Goal: Information Seeking & Learning: Understand process/instructions

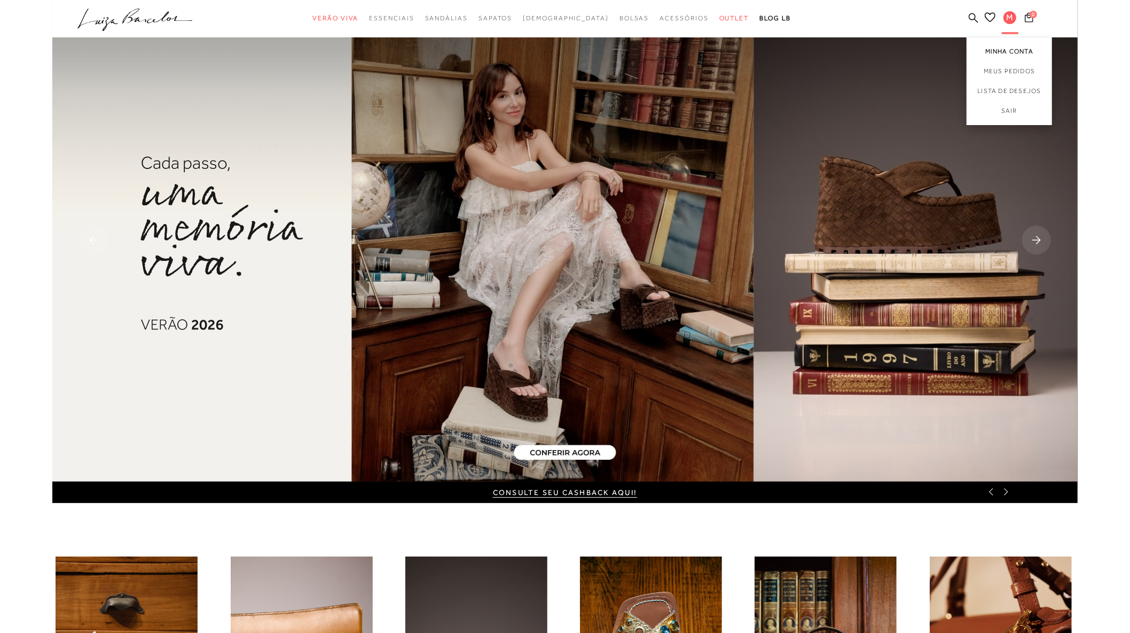
click at [1011, 53] on link "Minha Conta" at bounding box center [1009, 49] width 85 height 24
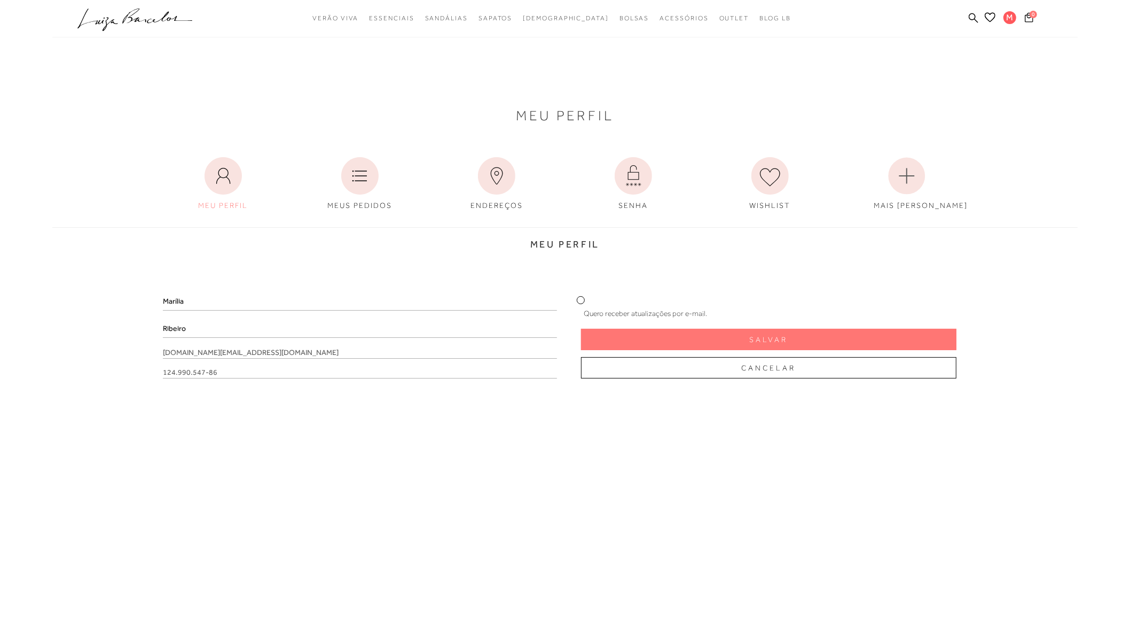
scroll to position [424, 0]
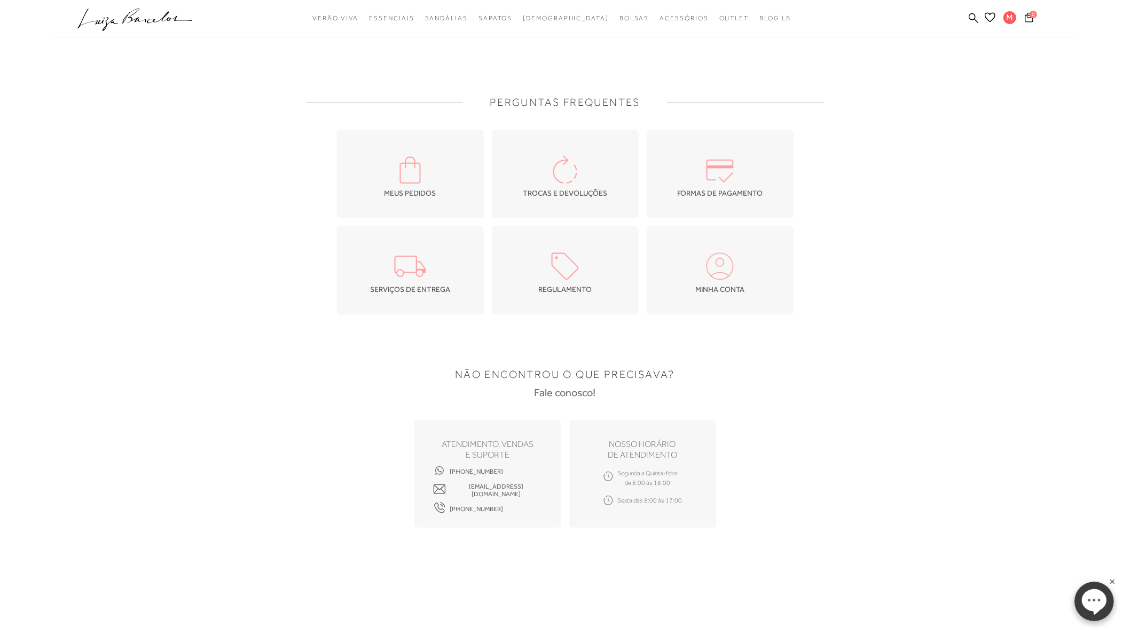
drag, startPoint x: 1063, startPoint y: 574, endPoint x: 1082, endPoint y: 603, distance: 34.7
click at [1082, 603] on ellipse at bounding box center [1093, 599] width 25 height 22
click at [1086, 582] on circle at bounding box center [1094, 601] width 40 height 40
drag, startPoint x: 554, startPoint y: 490, endPoint x: 439, endPoint y: 497, distance: 115.0
click at [439, 497] on div "ATENDIMENTO, VENDAS e suporte (31) 99740-5426 sac.lojaonline@luizabarcelos.com.…" at bounding box center [488, 473] width 147 height 107
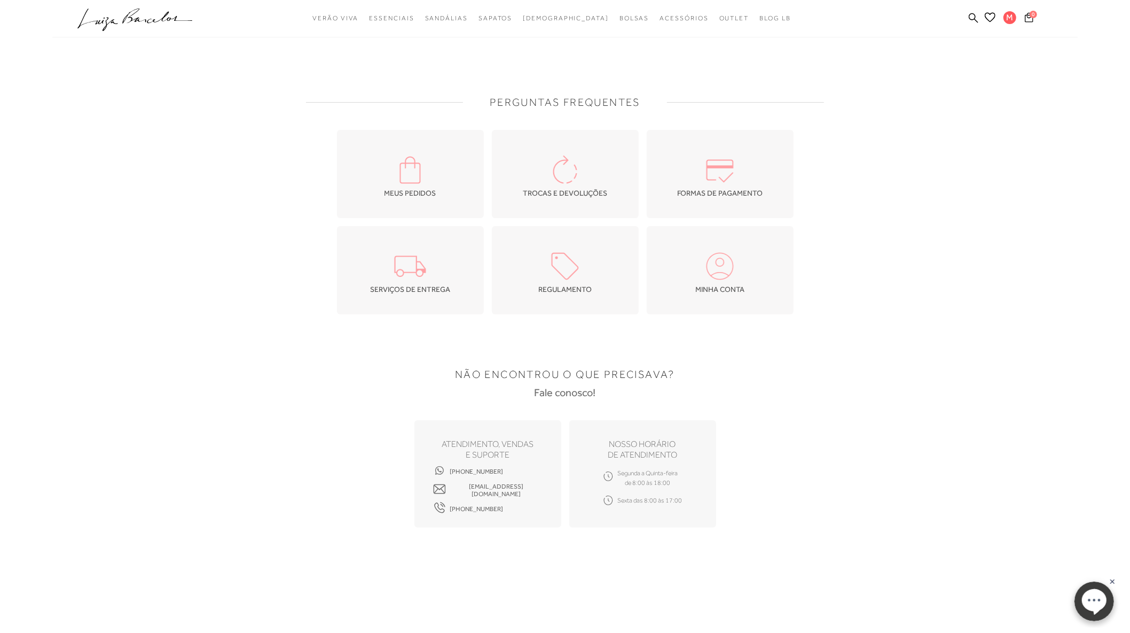
copy span "sac.lojaonline@luizabarcelos.com.br"
click at [1104, 599] on ellipse at bounding box center [1093, 599] width 25 height 22
click at [574, 167] on img at bounding box center [565, 169] width 37 height 37
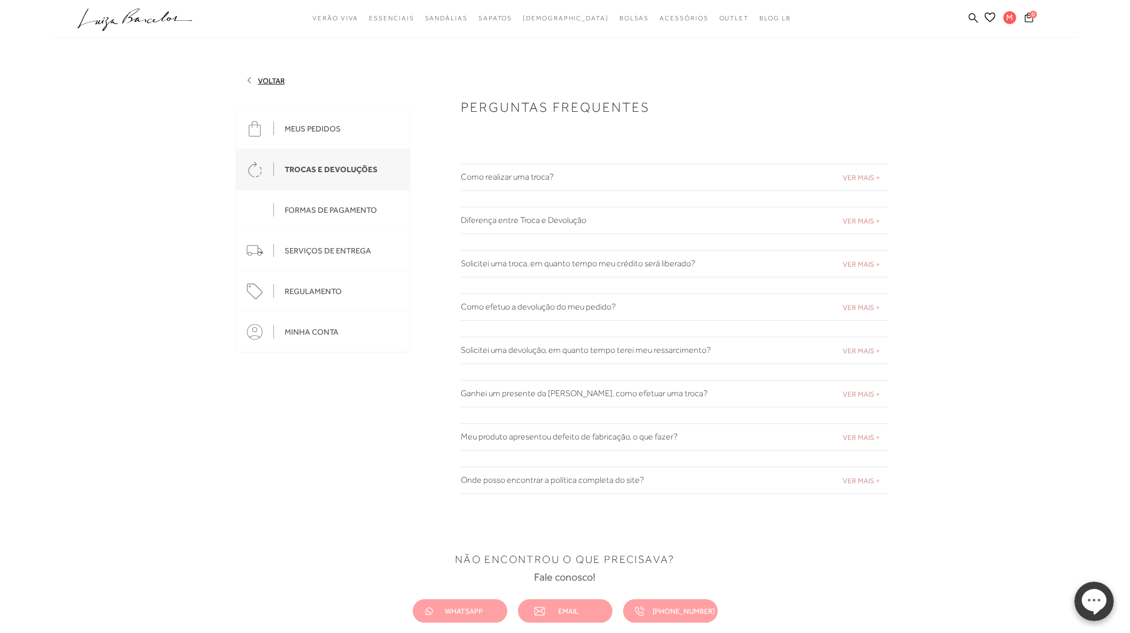
scroll to position [119, 0]
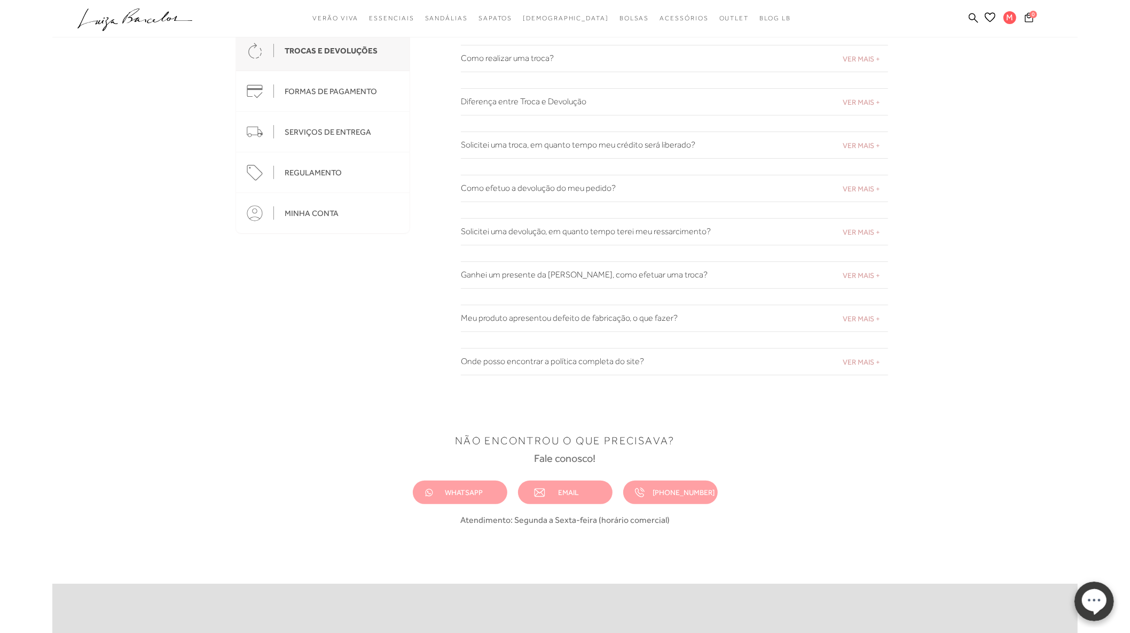
click at [588, 318] on h2 "Meu produto apresentou defeito de fabricação, o que fazer?" at bounding box center [674, 318] width 427 height 10
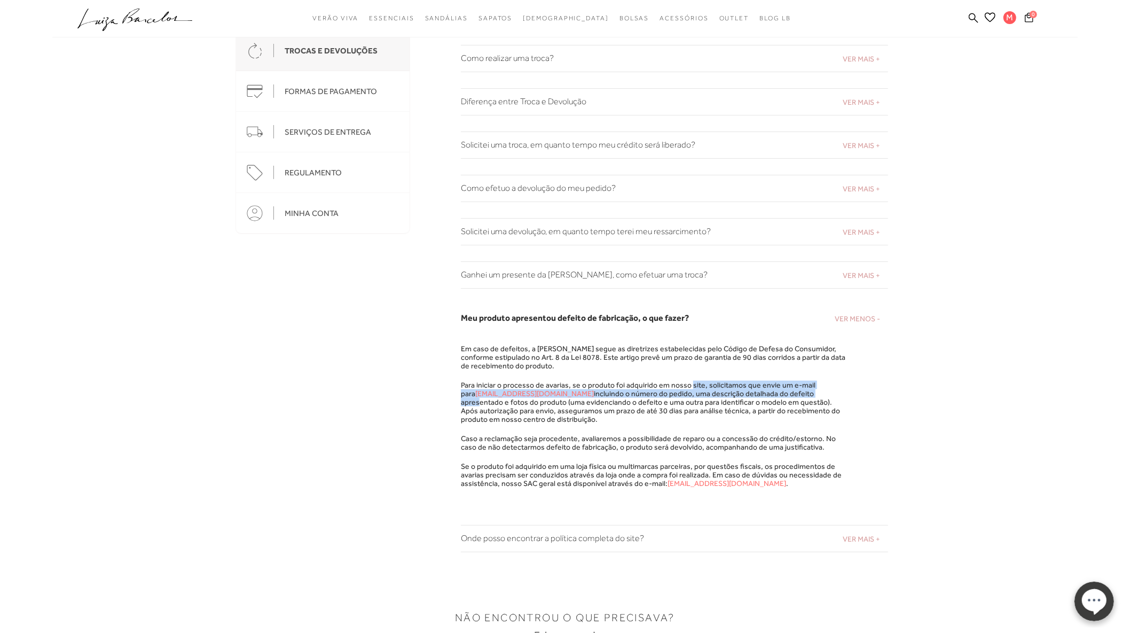
drag, startPoint x: 684, startPoint y: 386, endPoint x: 807, endPoint y: 387, distance: 122.9
click at [807, 387] on p "Para iniciar o processo de avarias, se o produto foi adquirido em nosso site, s…" at bounding box center [653, 401] width 385 height 43
click at [759, 406] on p "Para iniciar o processo de avarias, se o produto foi adquirido em nosso site, s…" at bounding box center [653, 401] width 385 height 43
drag, startPoint x: 479, startPoint y: 402, endPoint x: 744, endPoint y: 414, distance: 265.2
click at [744, 414] on p "Para iniciar o processo de avarias, se o produto foi adquirido em nosso site, s…" at bounding box center [653, 401] width 385 height 43
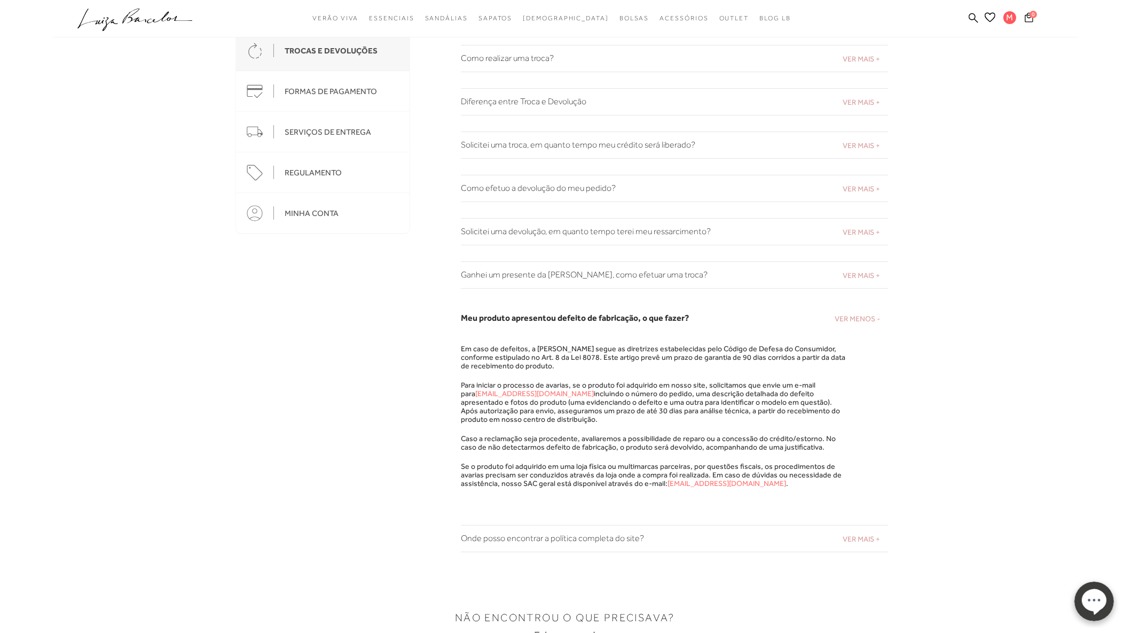
click at [744, 414] on p "Para iniciar o processo de avarias, se o produto foi adquirido em nosso site, s…" at bounding box center [653, 401] width 385 height 43
drag, startPoint x: 537, startPoint y: 437, endPoint x: 752, endPoint y: 437, distance: 214.8
click at [752, 437] on p "Caso a reclamação seja procedente, avaliaremos a possibilidade de reparo ou a c…" at bounding box center [653, 442] width 385 height 17
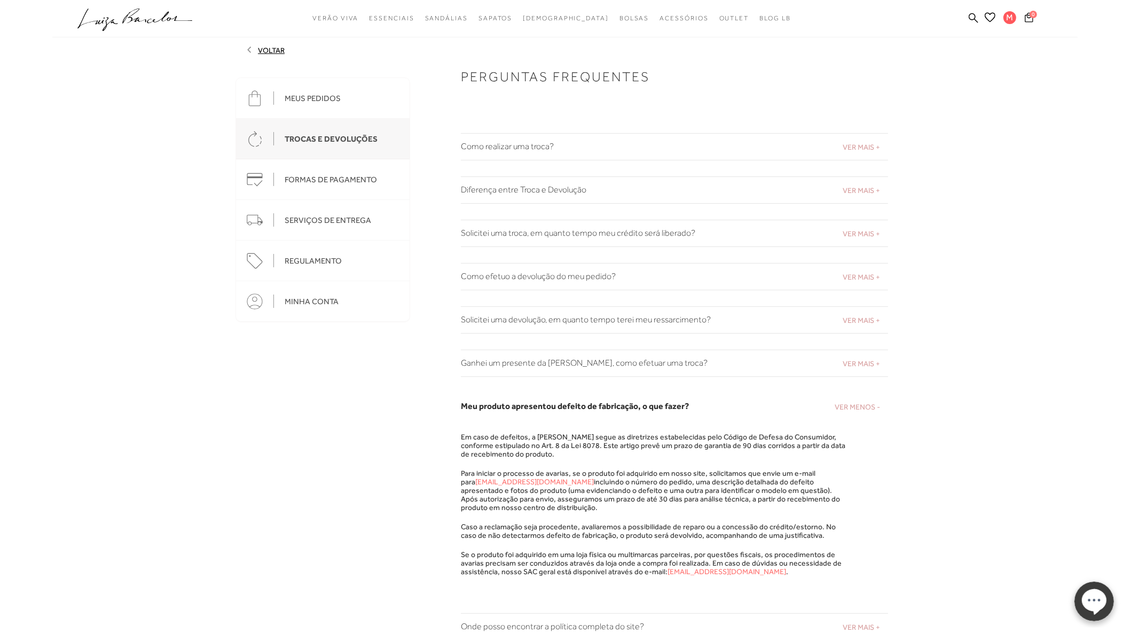
scroll to position [0, 0]
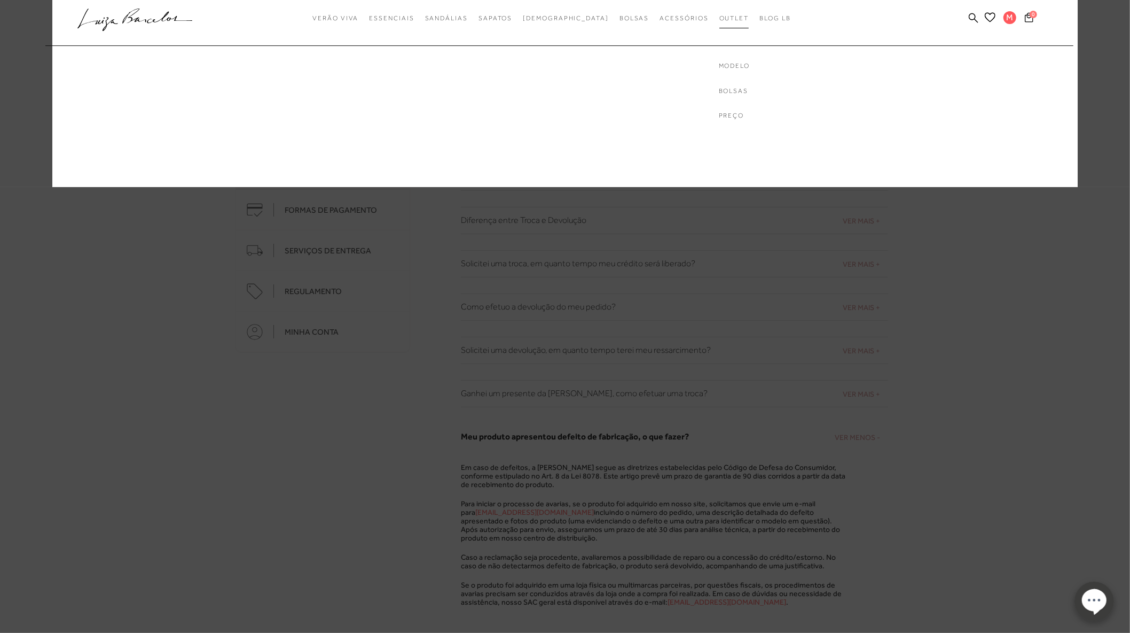
click at [720, 17] on span "Outlet" at bounding box center [735, 17] width 30 height 7
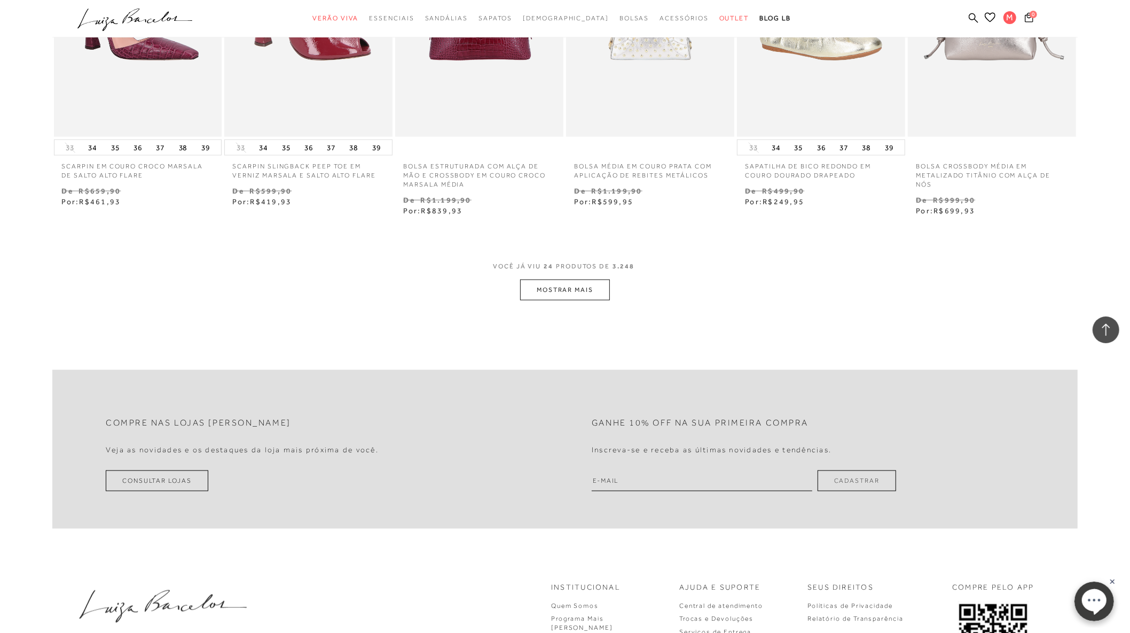
scroll to position [1128, 0]
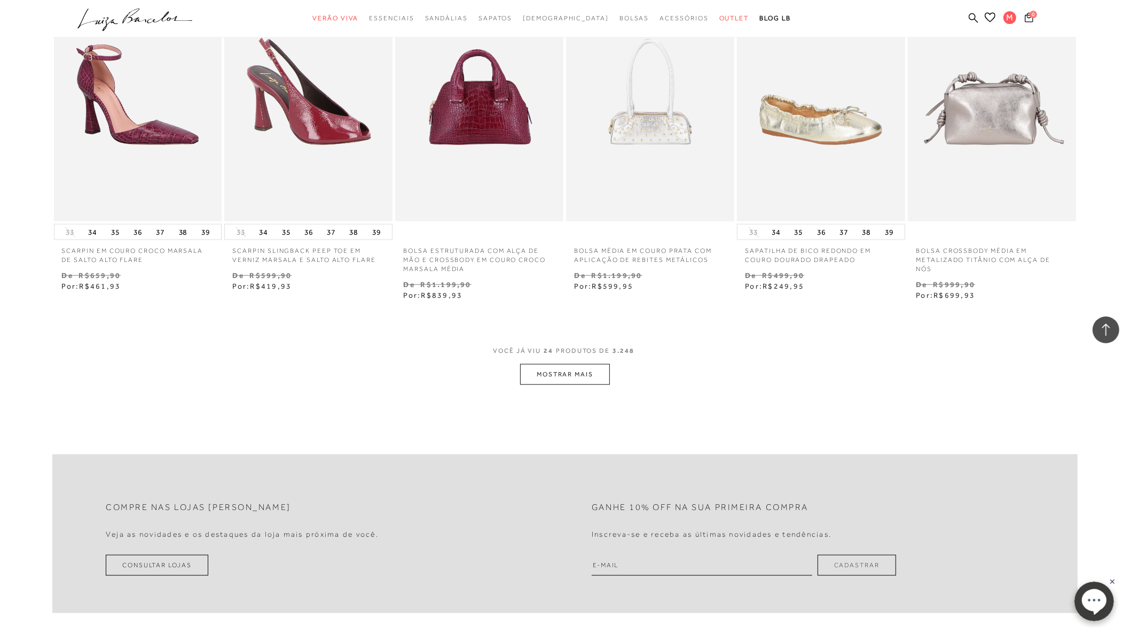
click at [568, 376] on button "MOSTRAR MAIS" at bounding box center [565, 374] width 90 height 21
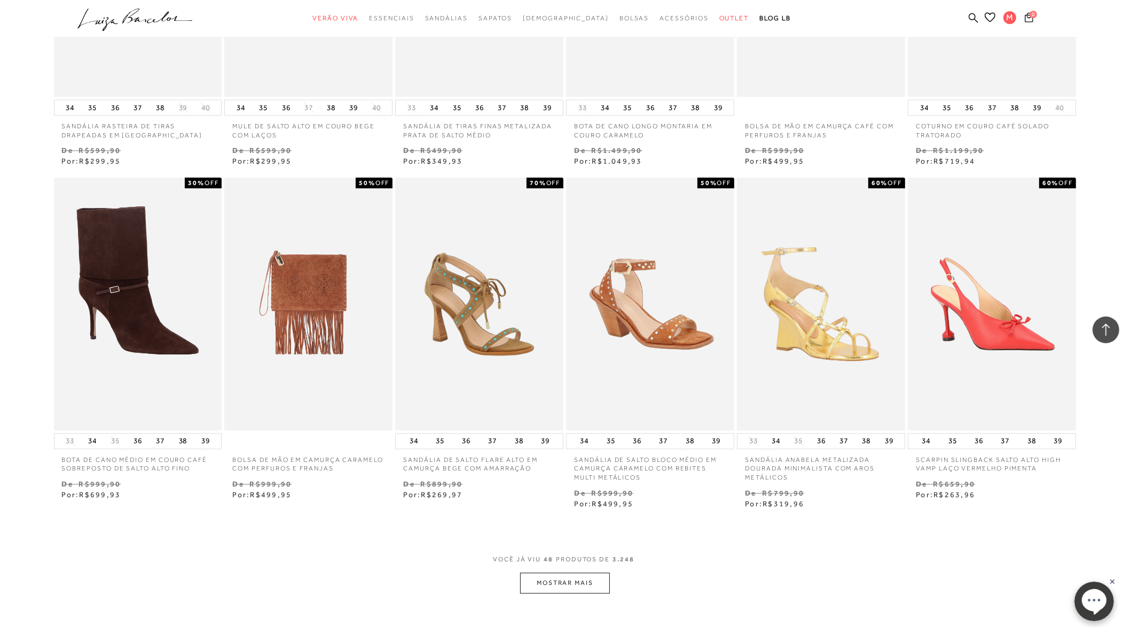
scroll to position [2434, 0]
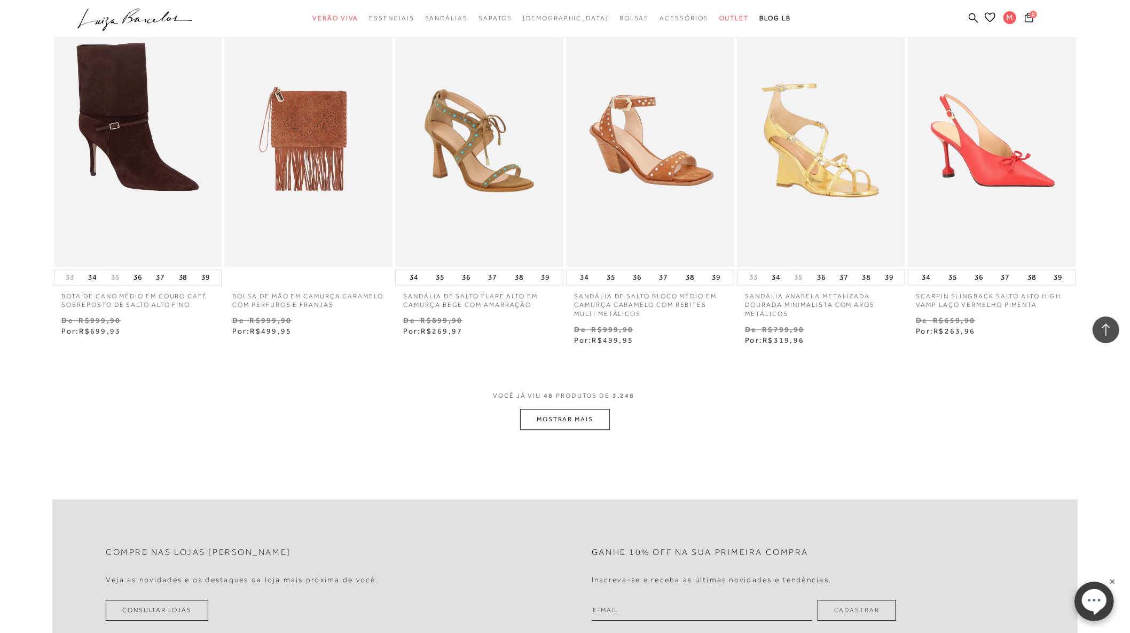
click at [604, 417] on button "MOSTRAR MAIS" at bounding box center [565, 419] width 90 height 21
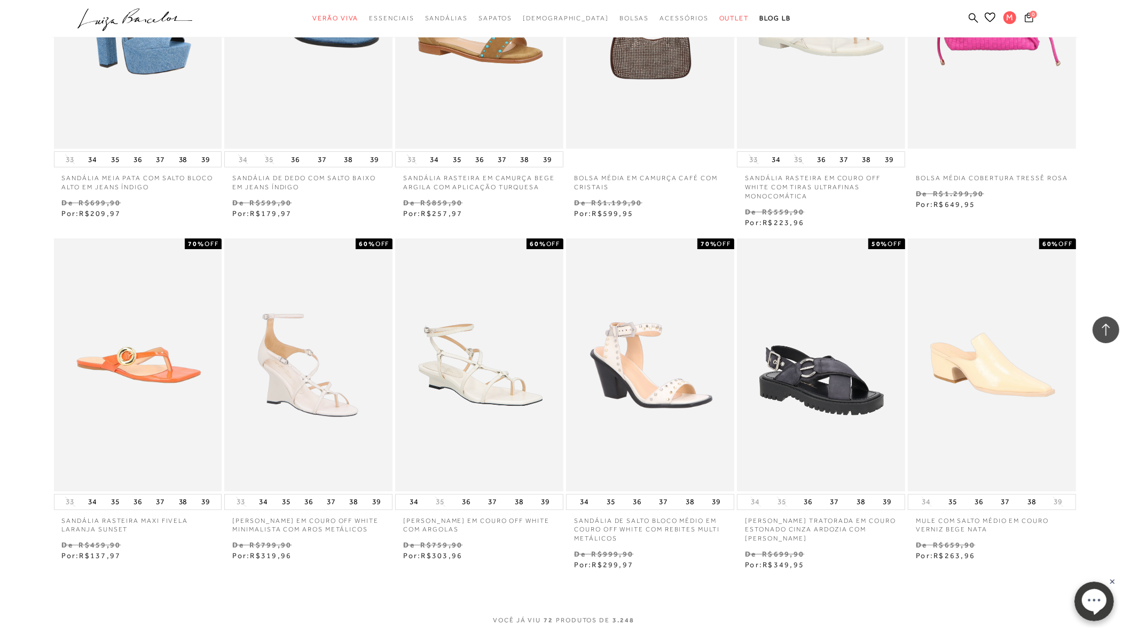
scroll to position [3740, 0]
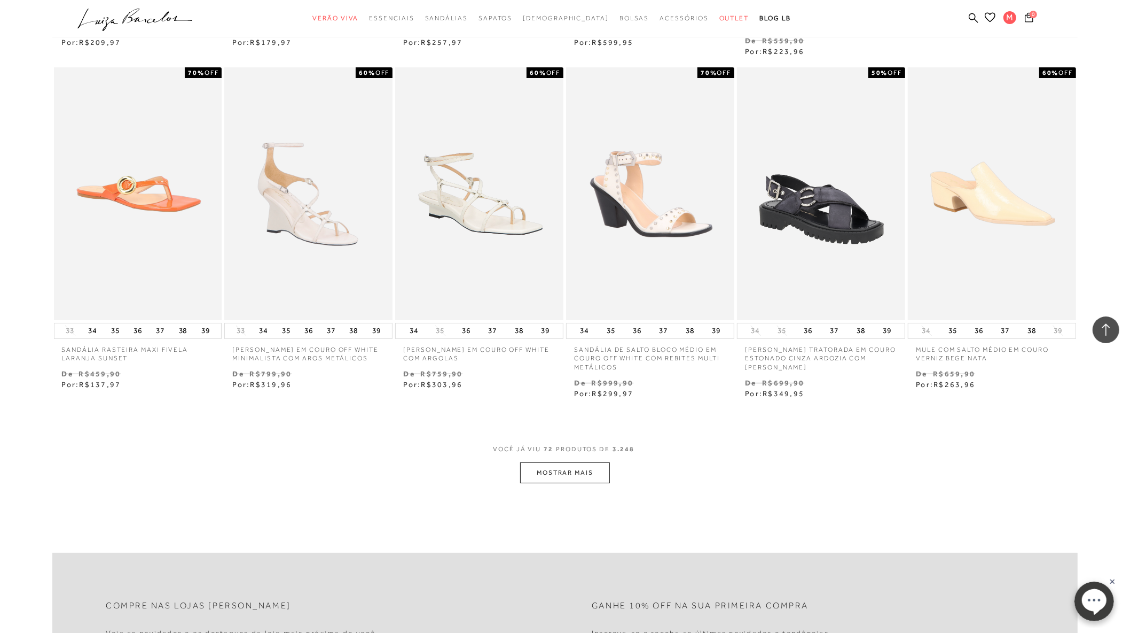
click at [551, 471] on button "MOSTRAR MAIS" at bounding box center [565, 472] width 90 height 21
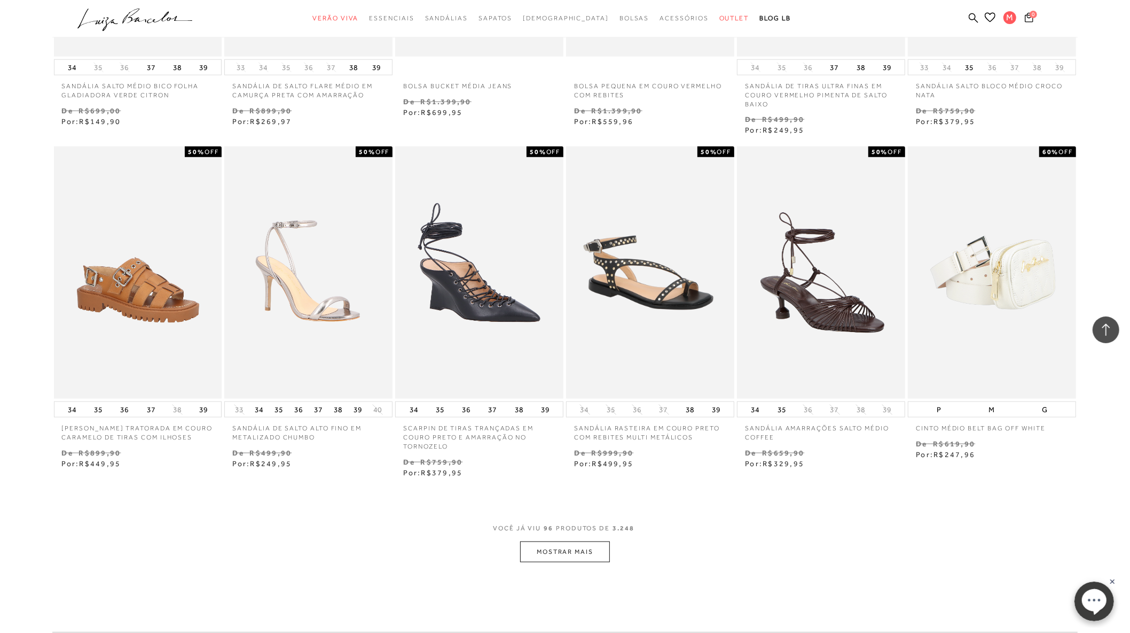
scroll to position [5223, 0]
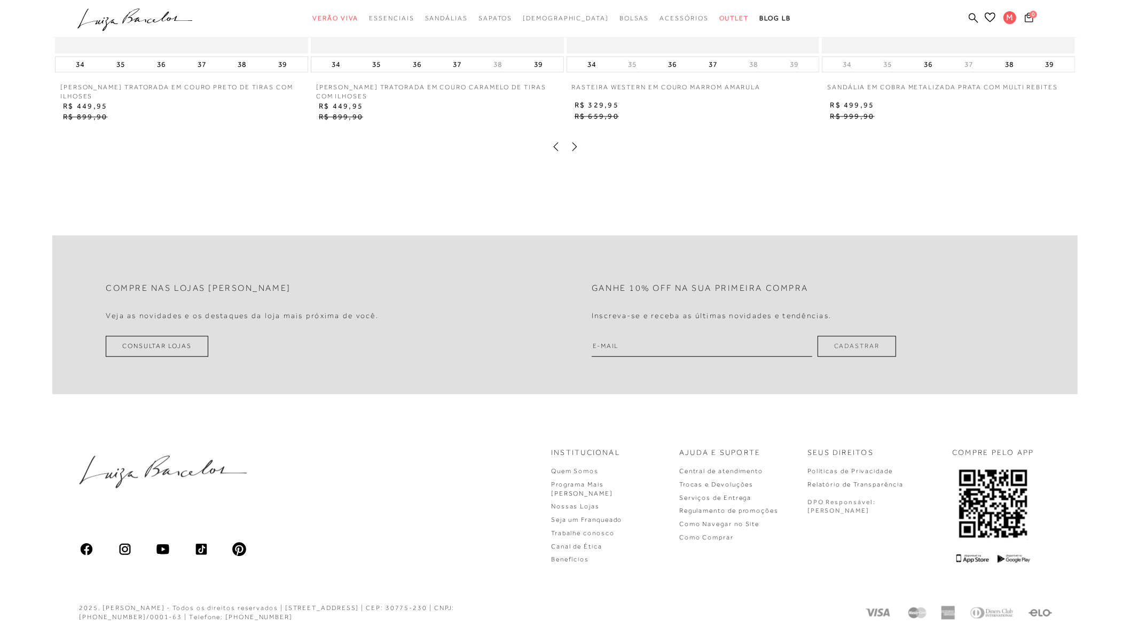
scroll to position [2266, 0]
